Goal: Transaction & Acquisition: Obtain resource

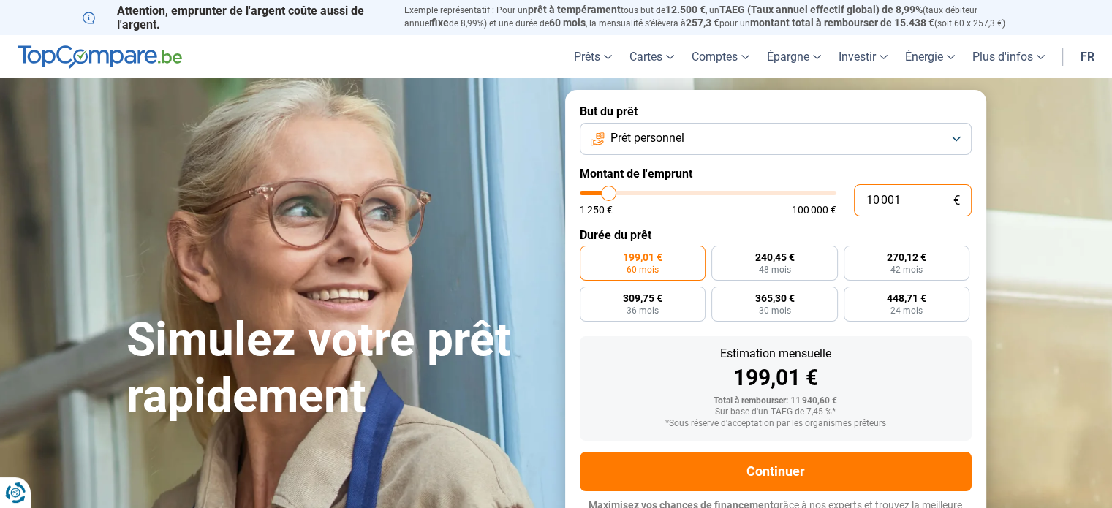
drag, startPoint x: 922, startPoint y: 195, endPoint x: 846, endPoint y: 201, distance: 76.2
click at [849, 202] on div "10 001 € 1 250 € 100 000 €" at bounding box center [776, 200] width 392 height 32
type input "4"
type input "1250"
type input "45"
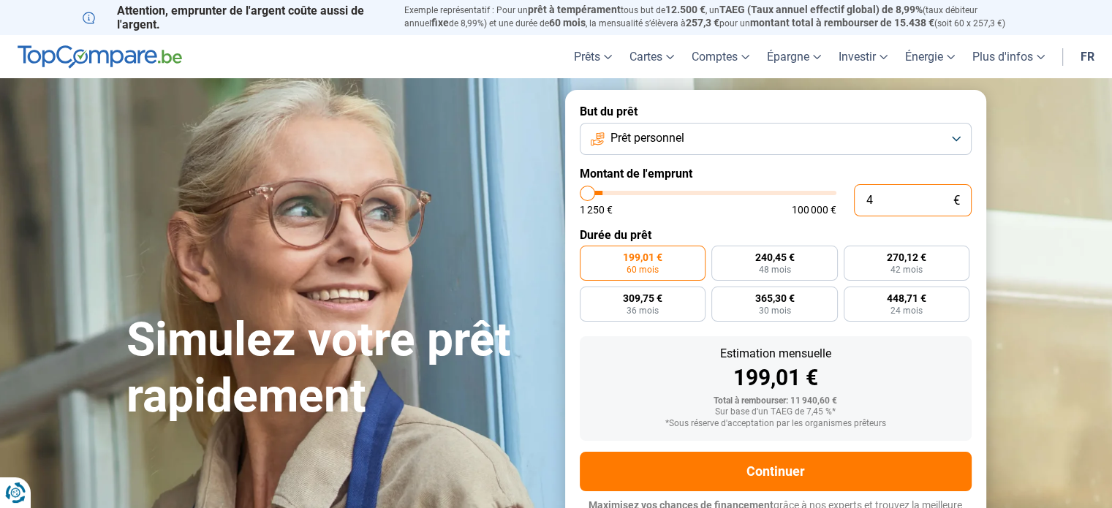
type input "1250"
type input "450"
type input "1250"
type input "4 500"
type input "4500"
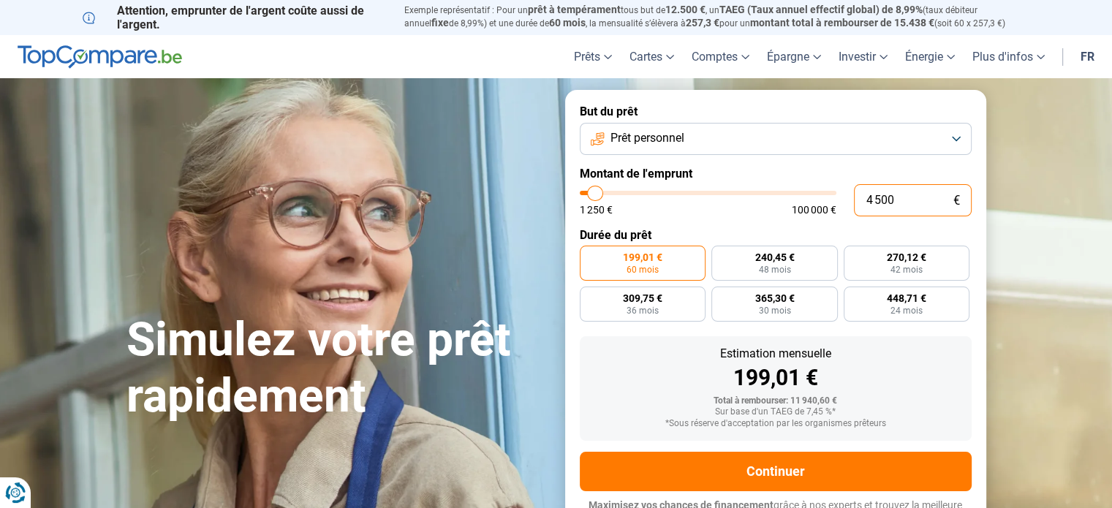
type input "45 000"
type input "45000"
radio input "false"
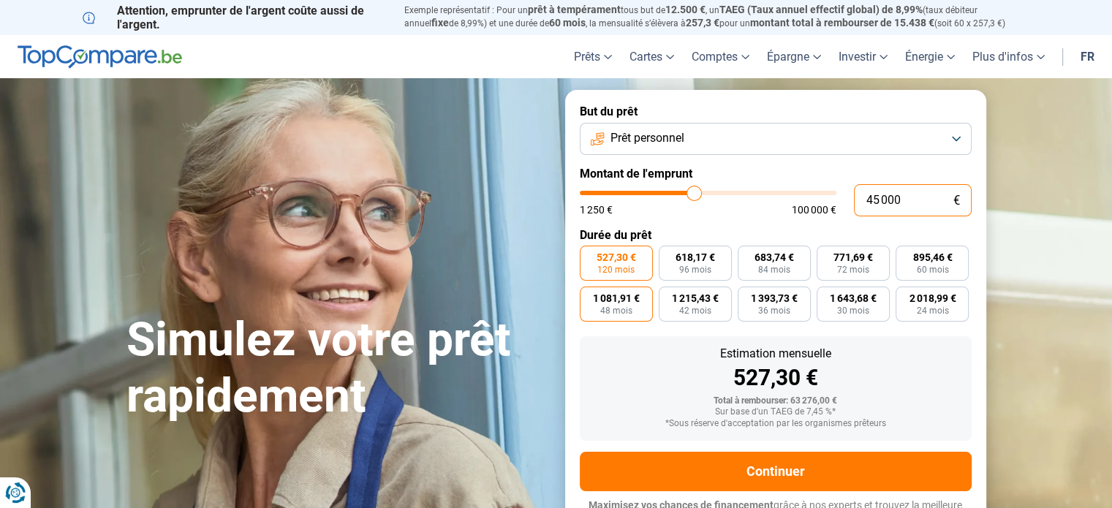
scroll to position [20, 0]
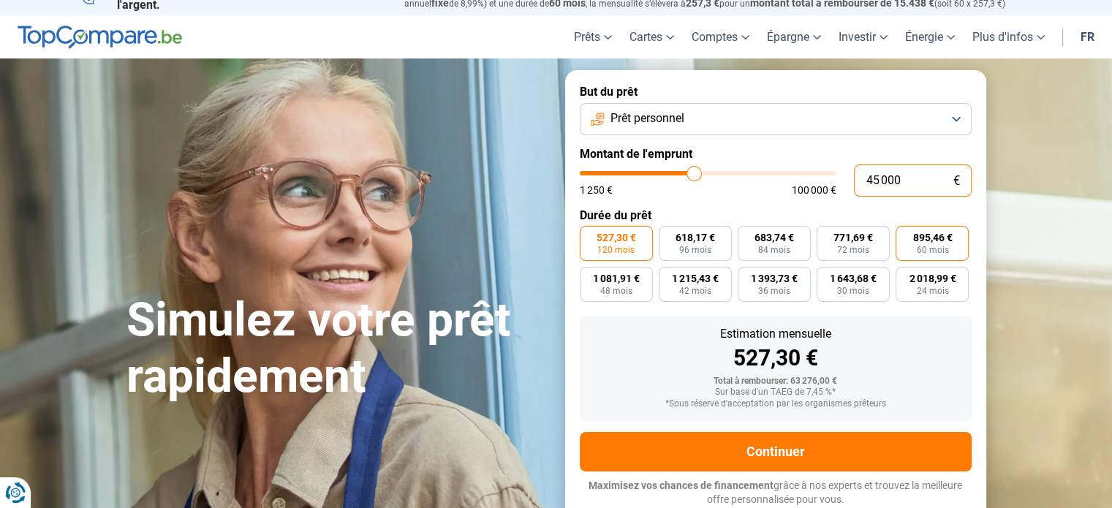
type input "45 000"
click at [928, 247] on span "60 mois" at bounding box center [932, 250] width 32 height 9
click at [905, 235] on input "895,46 € 60 mois" at bounding box center [900, 231] width 10 height 10
radio input "true"
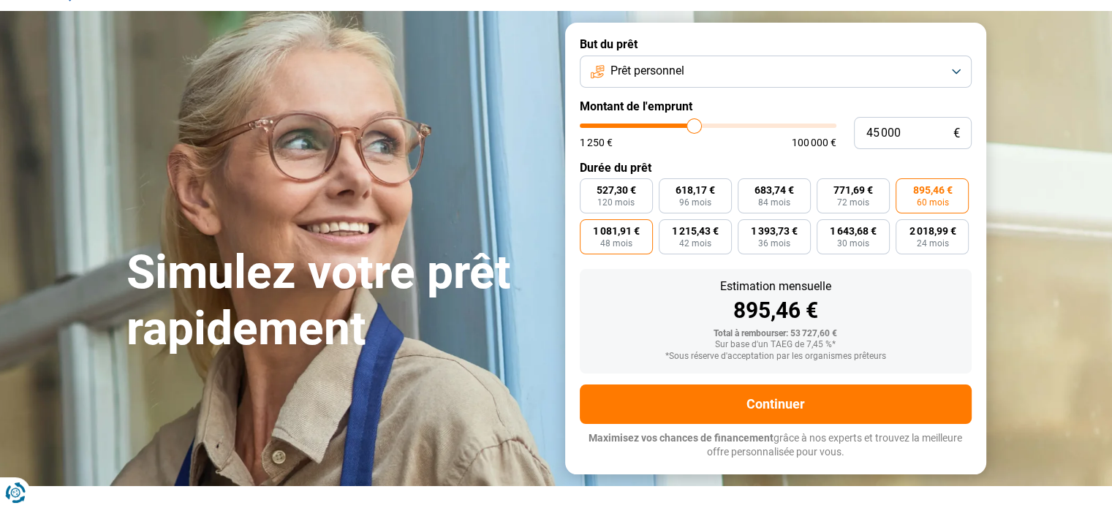
scroll to position [93, 0]
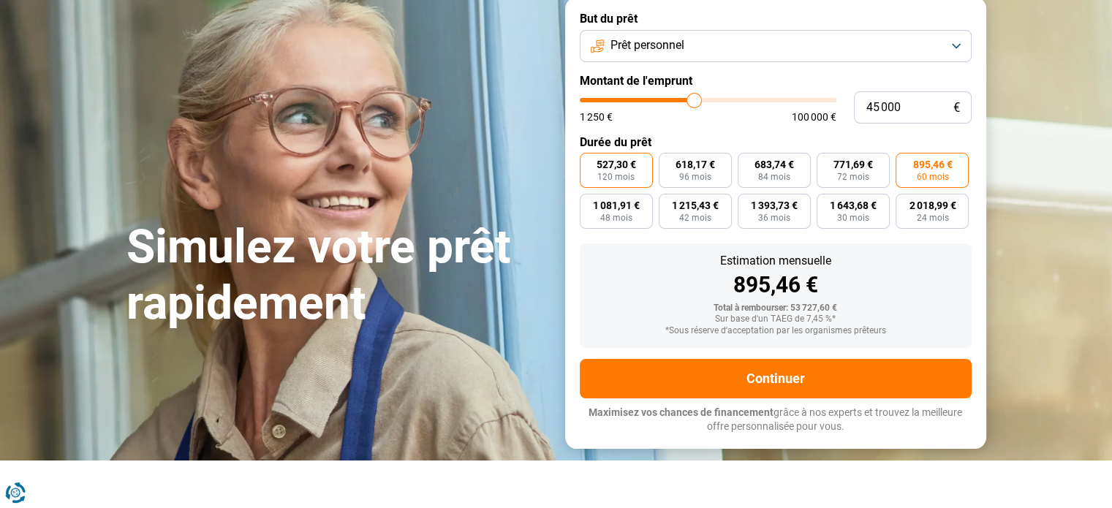
click at [620, 170] on span "527,30 €" at bounding box center [615, 164] width 39 height 10
click at [589, 162] on input "527,30 € 120 mois" at bounding box center [585, 158] width 10 height 10
radio input "true"
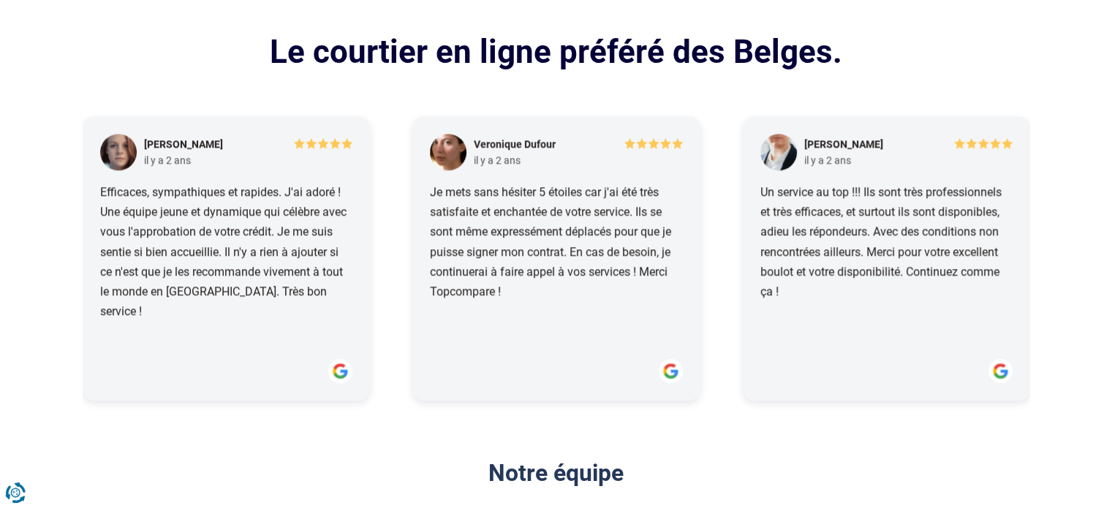
scroll to position [1701, 0]
